Goal: Task Accomplishment & Management: Use online tool/utility

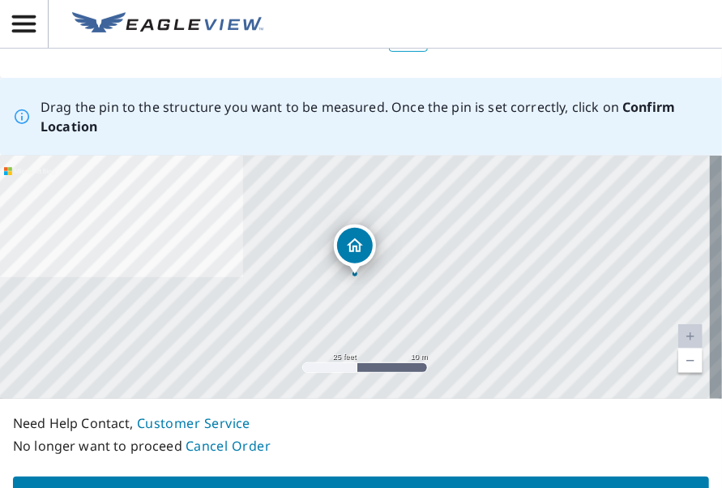
scroll to position [206, 0]
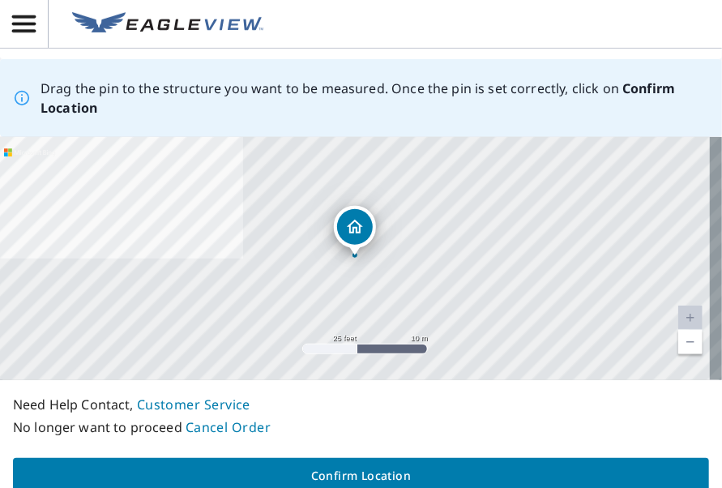
click at [679, 315] on link "Current Level 20, Zoom In Disabled" at bounding box center [691, 318] width 24 height 24
click at [683, 345] on link "Current Level 20, Zoom Out" at bounding box center [691, 342] width 24 height 24
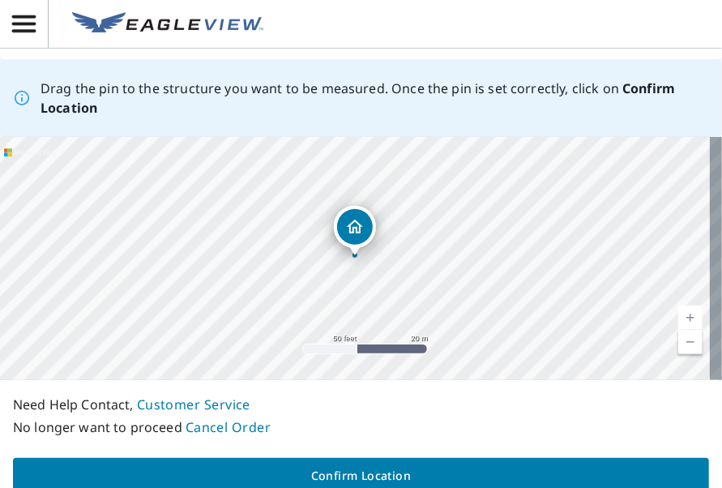
click at [683, 345] on link "Current Level 19, Zoom Out" at bounding box center [691, 342] width 24 height 24
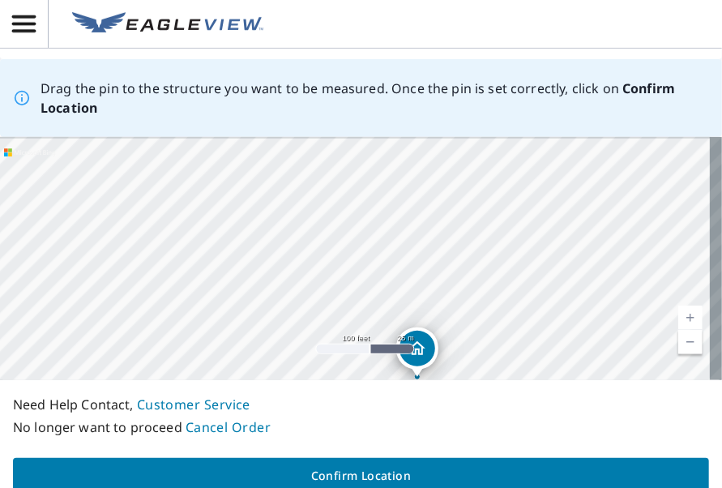
drag, startPoint x: 414, startPoint y: 194, endPoint x: 477, endPoint y: 315, distance: 136.7
click at [477, 315] on div "[DATE]-[DATE][STREET_ADDRESS][PERSON_NAME]" at bounding box center [361, 258] width 722 height 243
drag, startPoint x: 411, startPoint y: 210, endPoint x: 420, endPoint y: 234, distance: 25.9
click at [420, 234] on div "[DATE]-[DATE][STREET_ADDRESS][PERSON_NAME]" at bounding box center [361, 258] width 722 height 243
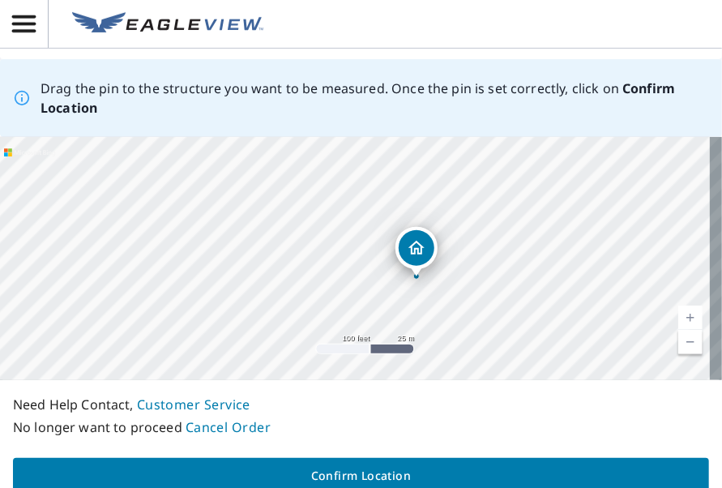
drag, startPoint x: 428, startPoint y: 370, endPoint x: 418, endPoint y: 244, distance: 126.1
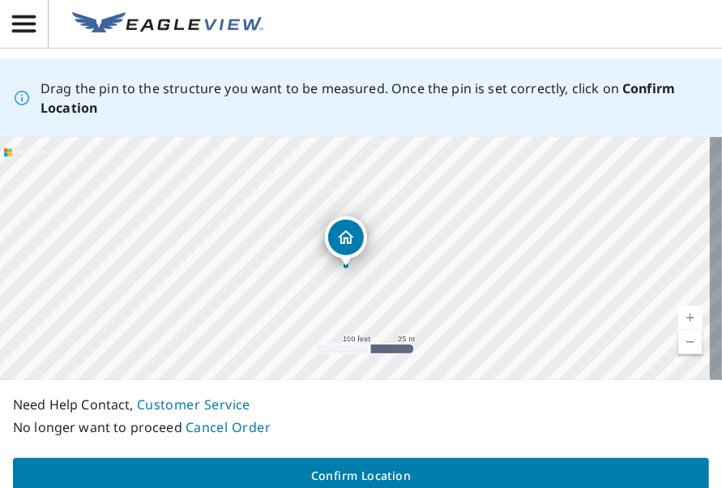
drag, startPoint x: 402, startPoint y: 281, endPoint x: 396, endPoint y: 259, distance: 22.8
click at [396, 259] on div "[DATE]-[DATE][STREET_ADDRESS][PERSON_NAME]" at bounding box center [361, 258] width 722 height 243
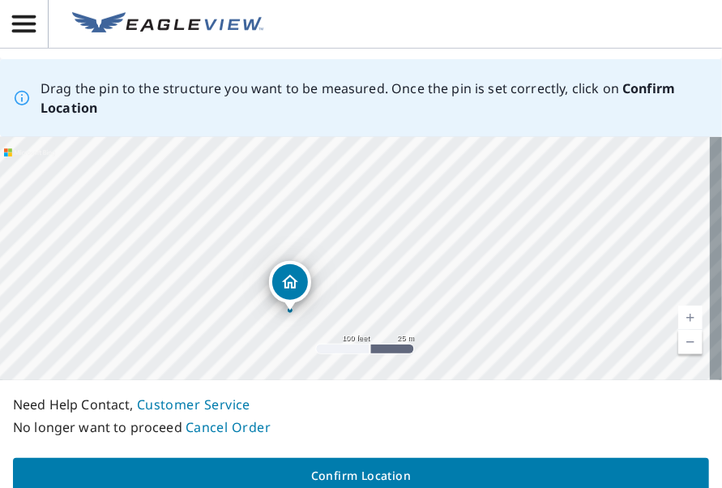
drag, startPoint x: 344, startPoint y: 238, endPoint x: 288, endPoint y: 282, distance: 71.5
click at [288, 282] on div "[DATE]-[DATE][STREET_ADDRESS][PERSON_NAME]" at bounding box center [361, 258] width 722 height 243
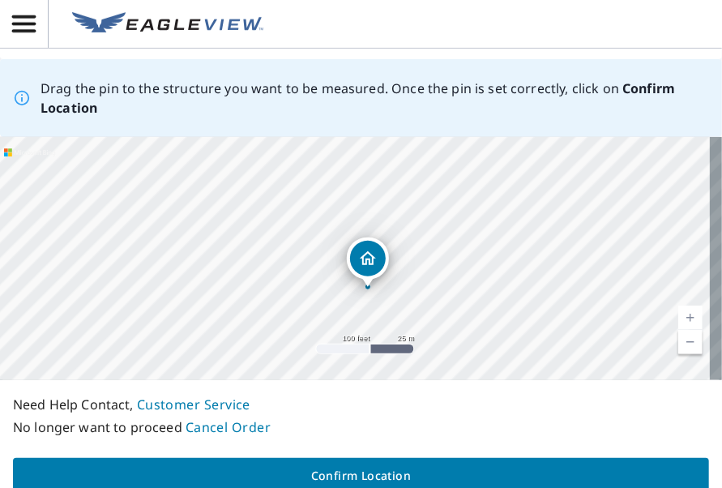
drag, startPoint x: 436, startPoint y: 226, endPoint x: 449, endPoint y: 258, distance: 34.2
click at [449, 258] on div "[DATE]-[DATE][STREET_ADDRESS][PERSON_NAME]" at bounding box center [361, 258] width 722 height 243
drag, startPoint x: 435, startPoint y: 292, endPoint x: 435, endPoint y: 280, distance: 12.2
click at [435, 280] on div "[DATE]-[DATE][STREET_ADDRESS][PERSON_NAME]" at bounding box center [361, 258] width 722 height 243
drag, startPoint x: 432, startPoint y: 214, endPoint x: 446, endPoint y: 191, distance: 27.3
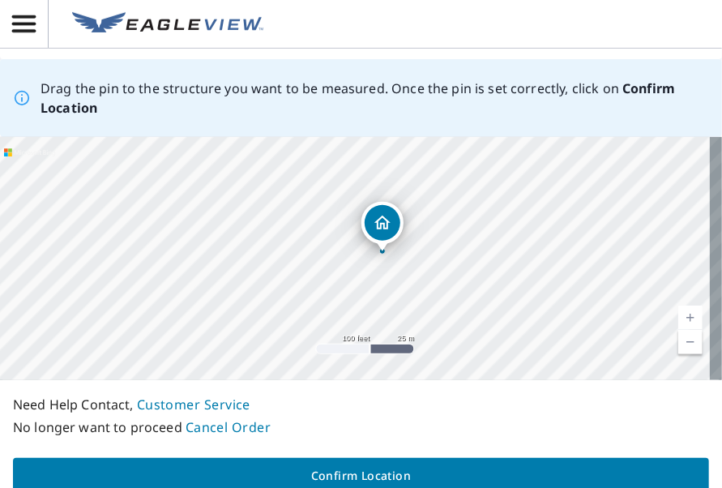
click at [446, 191] on div "[DATE]-[DATE][STREET_ADDRESS][PERSON_NAME]" at bounding box center [361, 258] width 722 height 243
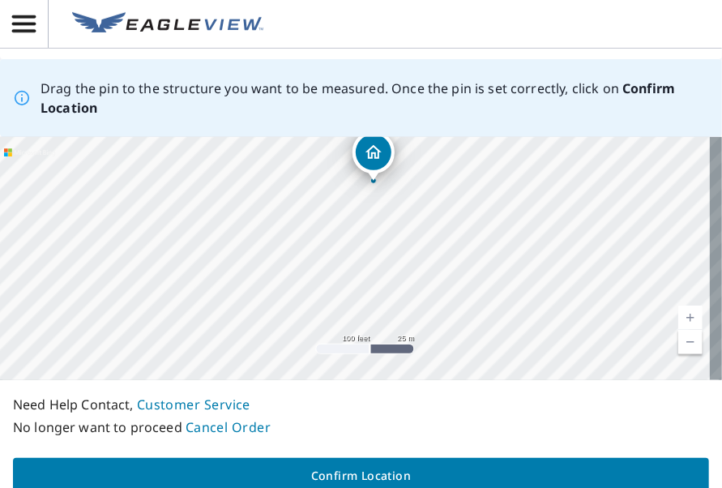
drag, startPoint x: 494, startPoint y: 285, endPoint x: 485, endPoint y: 215, distance: 71.1
click at [485, 215] on div "[DATE]-[DATE][STREET_ADDRESS][PERSON_NAME]" at bounding box center [361, 258] width 722 height 243
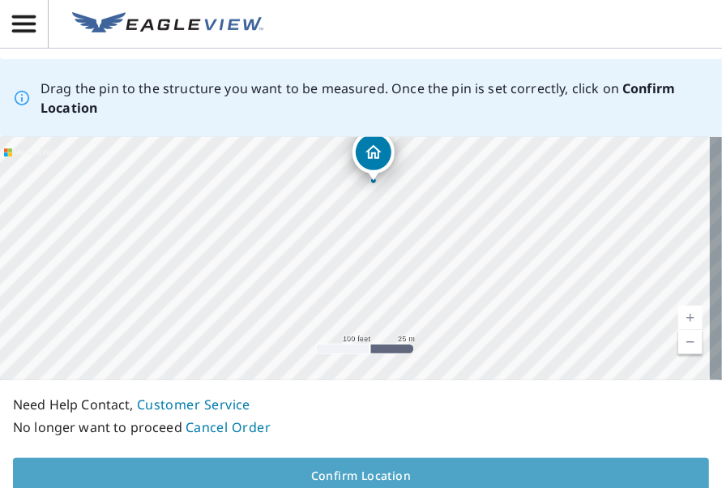
click at [367, 475] on span "Confirm Location" at bounding box center [361, 476] width 671 height 20
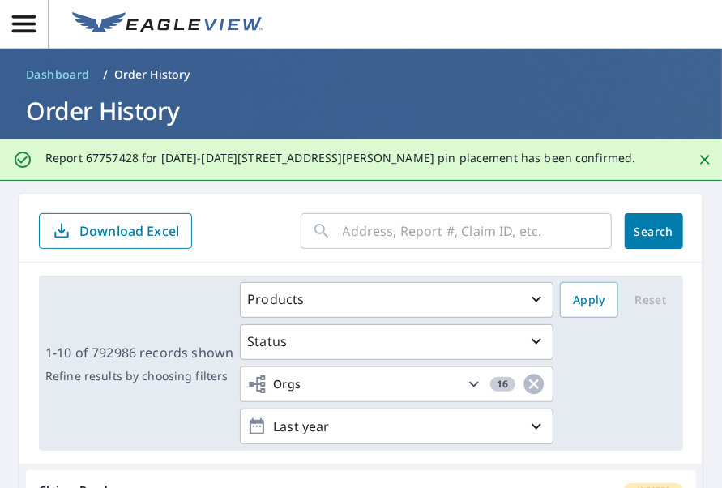
click at [495, 266] on div "1-10 of 792986 records shown Refine results by choosing filters Products Status…" at bounding box center [361, 363] width 684 height 201
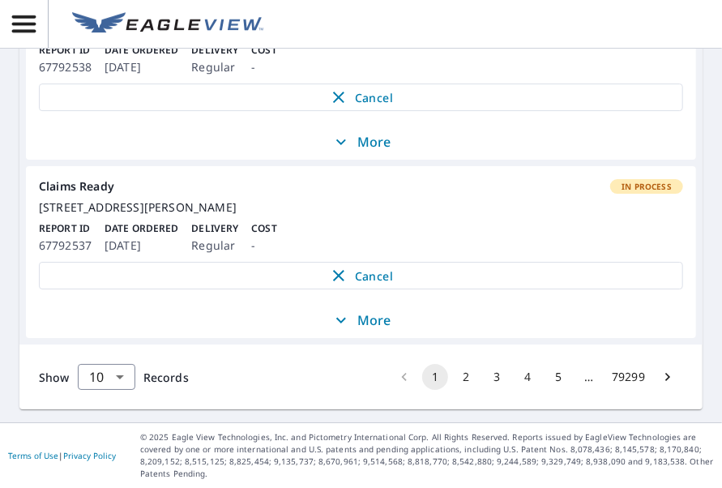
scroll to position [2049, 0]
